Goal: Task Accomplishment & Management: Use online tool/utility

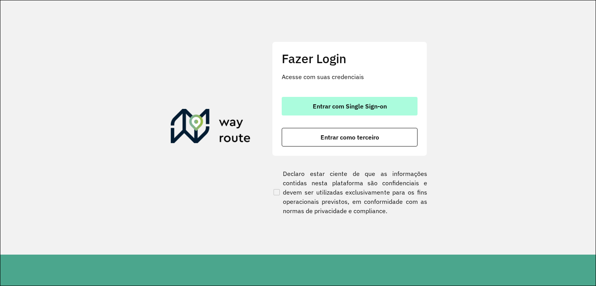
click at [343, 104] on span "Entrar com Single Sign-on" at bounding box center [349, 106] width 74 height 6
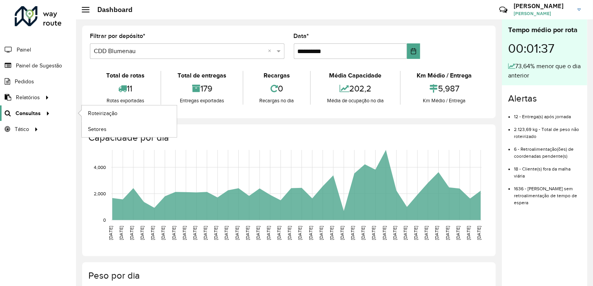
click at [30, 115] on span "Consultas" at bounding box center [28, 113] width 25 height 8
click at [105, 117] on link "Roteirização" at bounding box center [129, 113] width 95 height 16
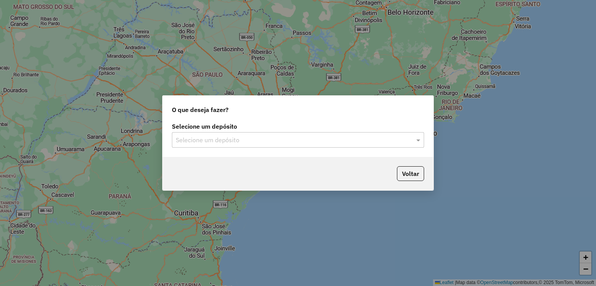
click at [242, 139] on input "text" at bounding box center [290, 140] width 229 height 9
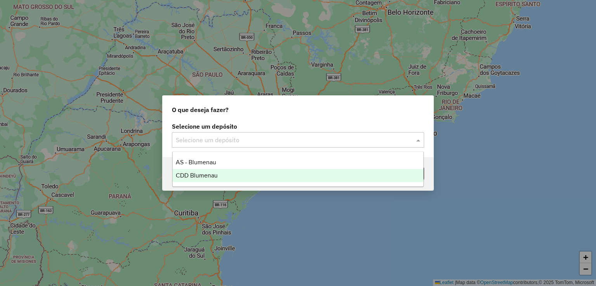
click at [206, 172] on span "CDD Blumenau" at bounding box center [197, 175] width 42 height 7
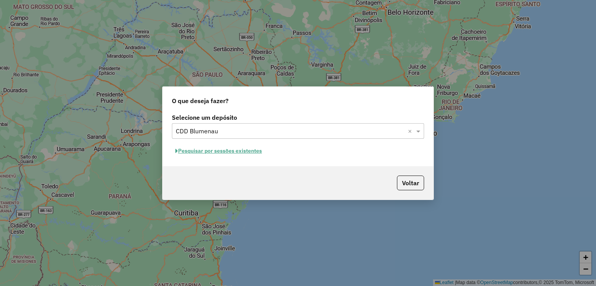
click at [239, 149] on button "Pesquisar por sessões existentes" at bounding box center [218, 151] width 93 height 12
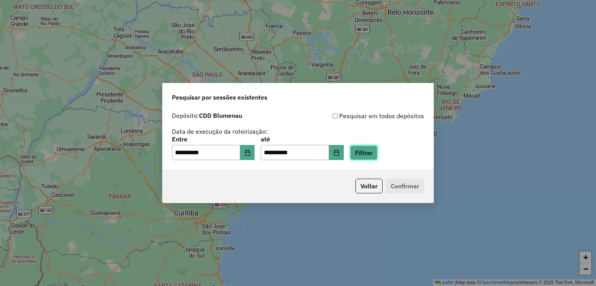
click at [377, 154] on button "Filtrar" at bounding box center [364, 152] width 28 height 15
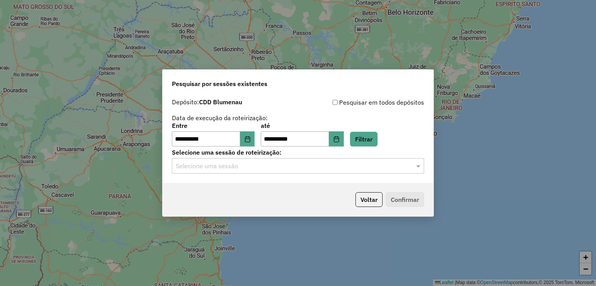
click at [220, 166] on input "text" at bounding box center [290, 166] width 229 height 9
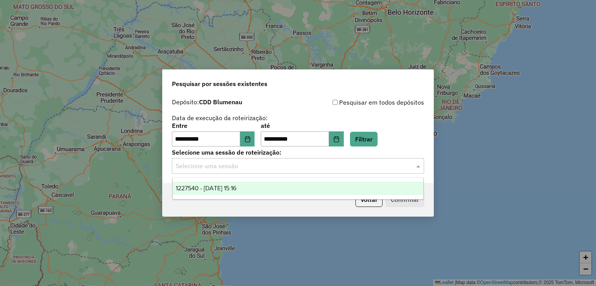
click at [214, 183] on div "1227540 - 11/08/2025 15:16" at bounding box center [298, 188] width 251 height 13
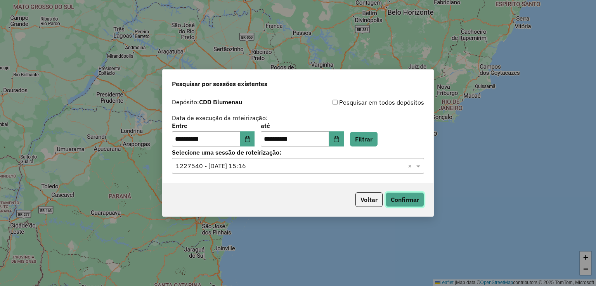
click at [395, 204] on button "Confirmar" at bounding box center [404, 199] width 38 height 15
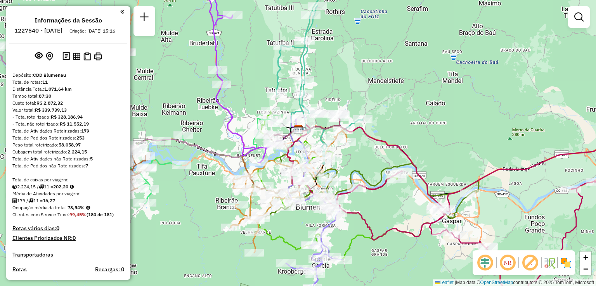
drag, startPoint x: 366, startPoint y: 164, endPoint x: 331, endPoint y: 146, distance: 39.4
click at [338, 149] on div "Janela de atendimento Grade de atendimento Capacidade Transportadoras Veículos …" at bounding box center [298, 143] width 596 height 286
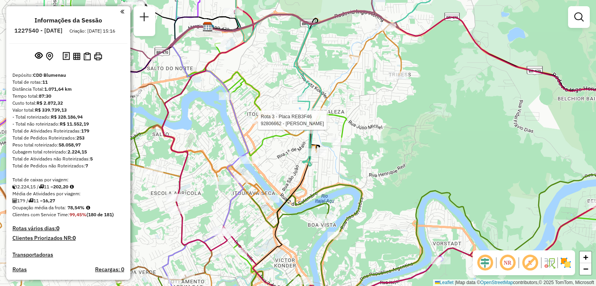
select select "**********"
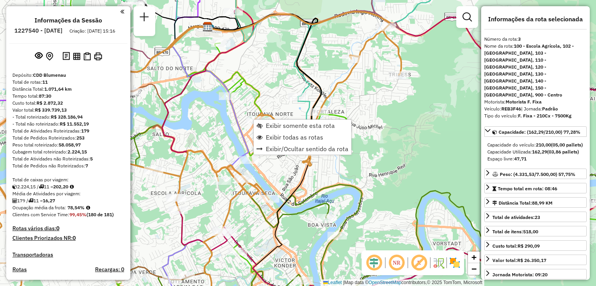
scroll to position [434, 0]
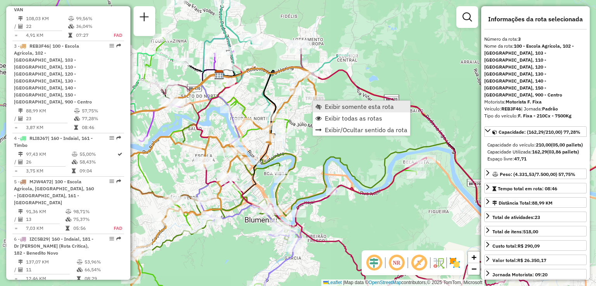
click at [327, 106] on span "Exibir somente esta rota" at bounding box center [359, 107] width 69 height 6
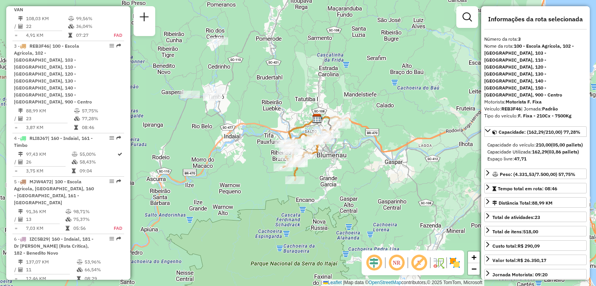
drag, startPoint x: 274, startPoint y: 90, endPoint x: 293, endPoint y: 115, distance: 31.5
click at [291, 112] on div "Janela de atendimento Grade de atendimento Capacidade Transportadoras Veículos …" at bounding box center [298, 143] width 596 height 286
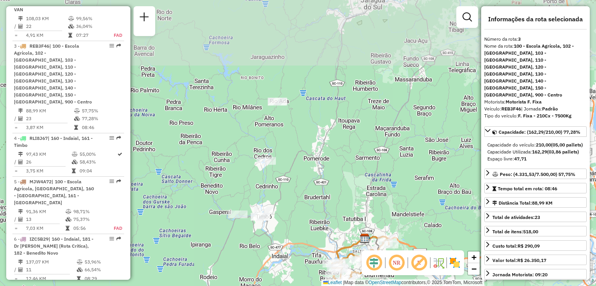
drag, startPoint x: 259, startPoint y: 100, endPoint x: 289, endPoint y: 198, distance: 102.2
click at [289, 198] on div "Janela de atendimento Grade de atendimento Capacidade Transportadoras Veículos …" at bounding box center [298, 143] width 596 height 286
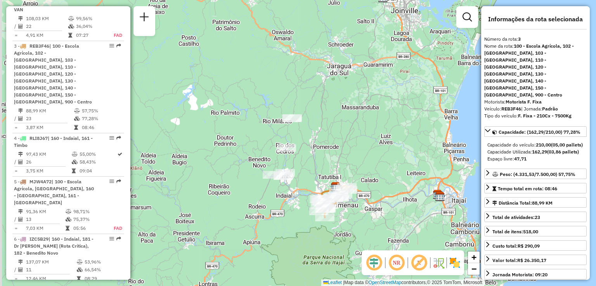
drag, startPoint x: 296, startPoint y: 196, endPoint x: 314, endPoint y: 184, distance: 21.3
click at [314, 184] on div "Janela de atendimento Grade de atendimento Capacidade Transportadoras Veículos …" at bounding box center [298, 143] width 596 height 286
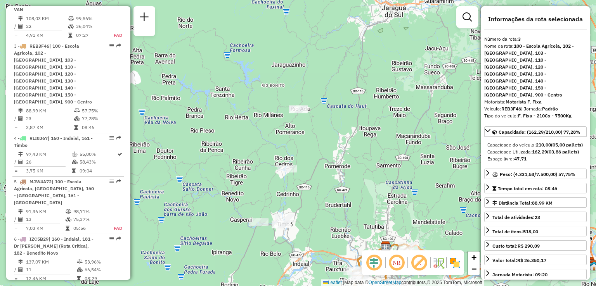
drag, startPoint x: 311, startPoint y: 173, endPoint x: 306, endPoint y: 141, distance: 32.3
click at [307, 147] on div "Janela de atendimento Grade de atendimento Capacidade Transportadoras Veículos …" at bounding box center [298, 143] width 596 height 286
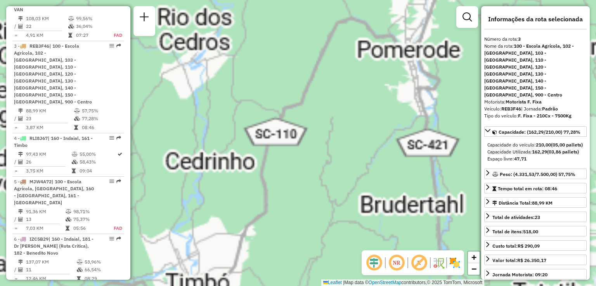
drag, startPoint x: 297, startPoint y: 154, endPoint x: 304, endPoint y: 141, distance: 15.3
click at [302, 145] on div "Janela de atendimento Grade de atendimento Capacidade Transportadoras Veículos …" at bounding box center [298, 143] width 596 height 286
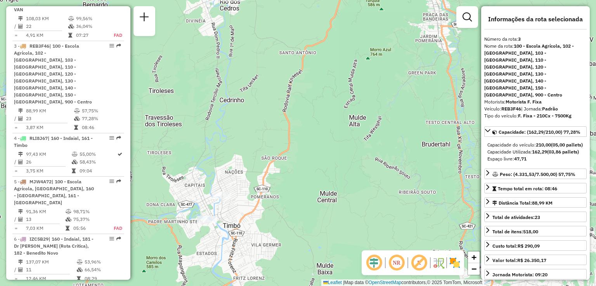
drag, startPoint x: 268, startPoint y: 69, endPoint x: 274, endPoint y: 54, distance: 16.2
click at [272, 59] on div "Janela de atendimento Grade de atendimento Capacidade Transportadoras Veículos …" at bounding box center [298, 143] width 596 height 286
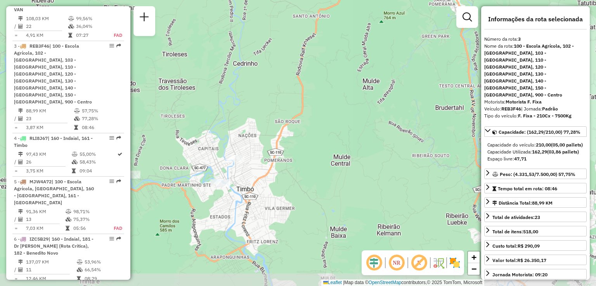
drag, startPoint x: 301, startPoint y: 121, endPoint x: 301, endPoint y: 84, distance: 37.2
click at [301, 86] on div "Janela de atendimento Grade de atendimento Capacidade Transportadoras Veículos …" at bounding box center [298, 143] width 596 height 286
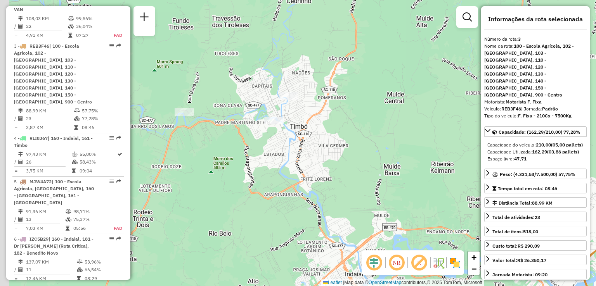
drag, startPoint x: 209, startPoint y: 131, endPoint x: 254, endPoint y: 139, distance: 45.7
click at [261, 139] on div "Janela de atendimento Grade de atendimento Capacidade Transportadoras Veículos …" at bounding box center [298, 143] width 596 height 286
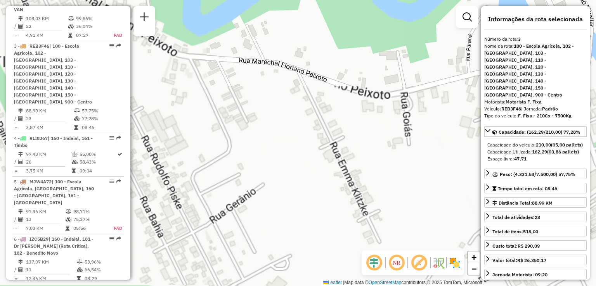
drag, startPoint x: 368, startPoint y: 115, endPoint x: 307, endPoint y: 135, distance: 63.8
click at [319, 134] on div "Janela de atendimento Grade de atendimento Capacidade Transportadoras Veículos …" at bounding box center [298, 143] width 596 height 286
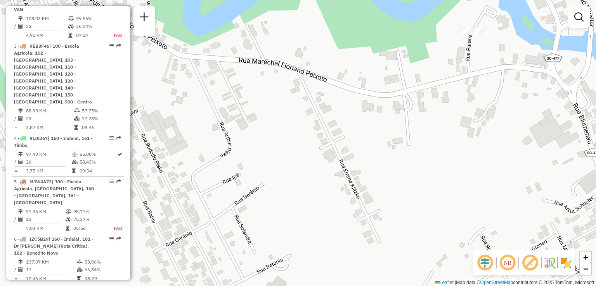
drag, startPoint x: 402, startPoint y: 98, endPoint x: 323, endPoint y: 150, distance: 95.2
click at [323, 150] on div "Janela de atendimento Grade de atendimento Capacidade Transportadoras Veículos …" at bounding box center [298, 143] width 596 height 286
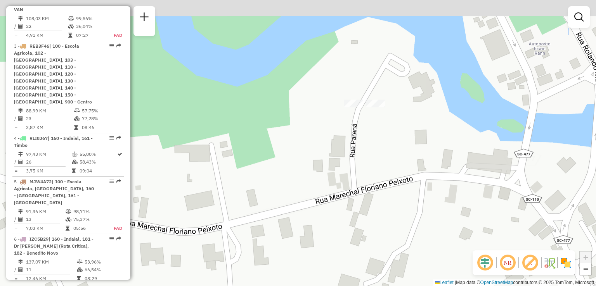
drag, startPoint x: 392, startPoint y: 109, endPoint x: 375, endPoint y: 146, distance: 41.3
click at [375, 146] on div "Janela de atendimento Grade de atendimento Capacidade Transportadoras Veículos …" at bounding box center [298, 143] width 596 height 286
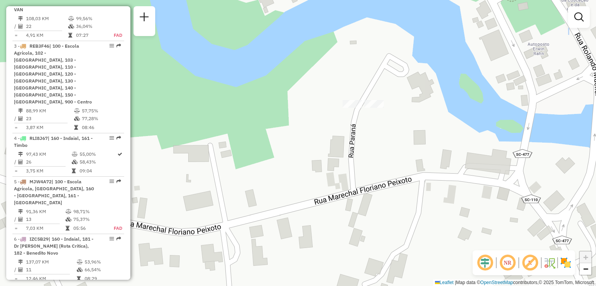
click at [354, 108] on div at bounding box center [351, 104] width 19 height 8
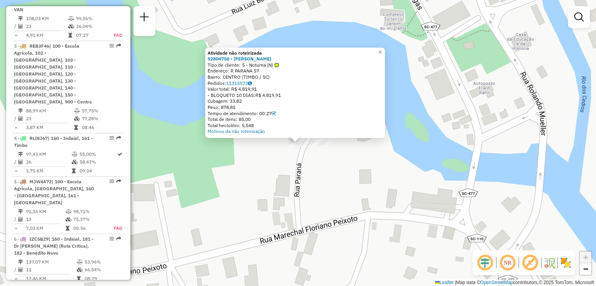
click at [337, 167] on div "Atividade não roteirizada 92804758 - [PERSON_NAME] Tipo de cliente: 5 - Noturna…" at bounding box center [298, 143] width 596 height 286
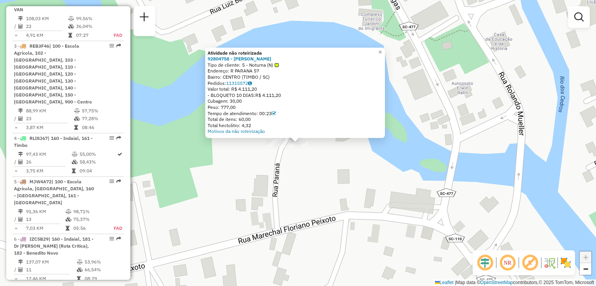
click at [328, 178] on div "Atividade não roteirizada 92804758 - ALAIDE MARIA STOLFI Tipo de cliente: 5 - N…" at bounding box center [298, 143] width 596 height 286
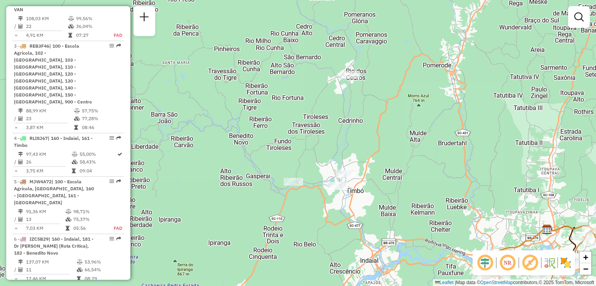
click at [397, 188] on div "Janela de atendimento Grade de atendimento Capacidade Transportadoras Veículos …" at bounding box center [298, 143] width 596 height 286
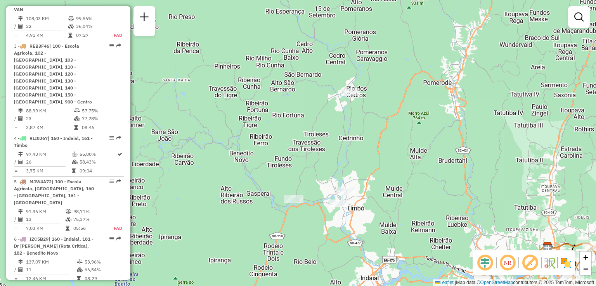
drag, startPoint x: 332, startPoint y: 135, endPoint x: 331, endPoint y: 119, distance: 16.4
click at [331, 122] on div "Janela de atendimento Grade de atendimento Capacidade Transportadoras Veículos …" at bounding box center [298, 143] width 596 height 286
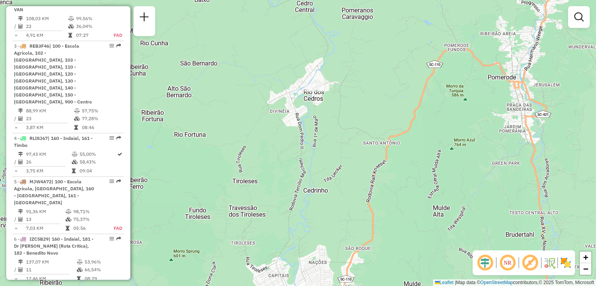
drag, startPoint x: 323, startPoint y: 107, endPoint x: 323, endPoint y: 86, distance: 20.9
click at [322, 89] on div "Janela de atendimento Grade de atendimento Capacidade Transportadoras Veículos …" at bounding box center [298, 143] width 596 height 286
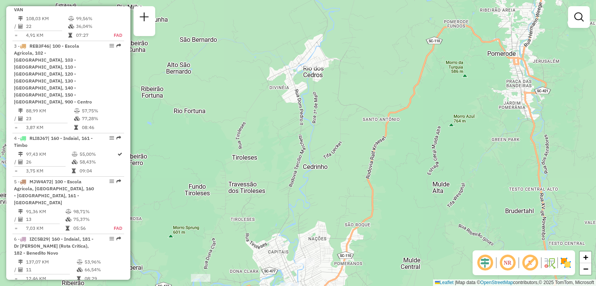
drag, startPoint x: 322, startPoint y: 184, endPoint x: 322, endPoint y: 156, distance: 28.3
click at [322, 156] on div "Janela de atendimento Grade de atendimento Capacidade Transportadoras Veículos …" at bounding box center [298, 143] width 596 height 286
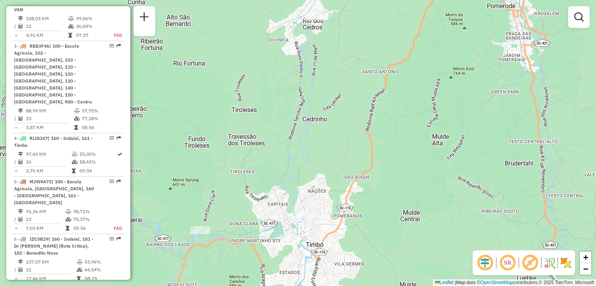
drag, startPoint x: 317, startPoint y: 219, endPoint x: 319, endPoint y: 199, distance: 20.3
click at [319, 199] on div "Janela de atendimento Grade de atendimento Capacidade Transportadoras Veículos …" at bounding box center [298, 143] width 596 height 286
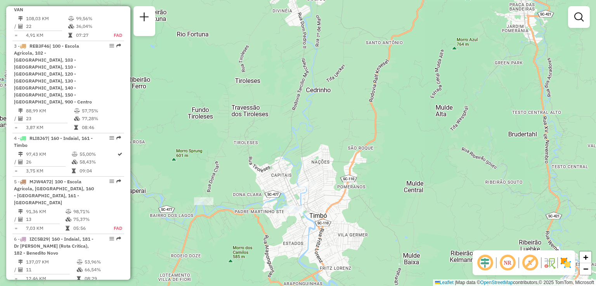
drag, startPoint x: 235, startPoint y: 205, endPoint x: 243, endPoint y: 159, distance: 47.0
click at [241, 161] on div "Janela de atendimento Grade de atendimento Capacidade Transportadoras Veículos …" at bounding box center [298, 143] width 596 height 286
